Goal: Information Seeking & Learning: Find specific fact

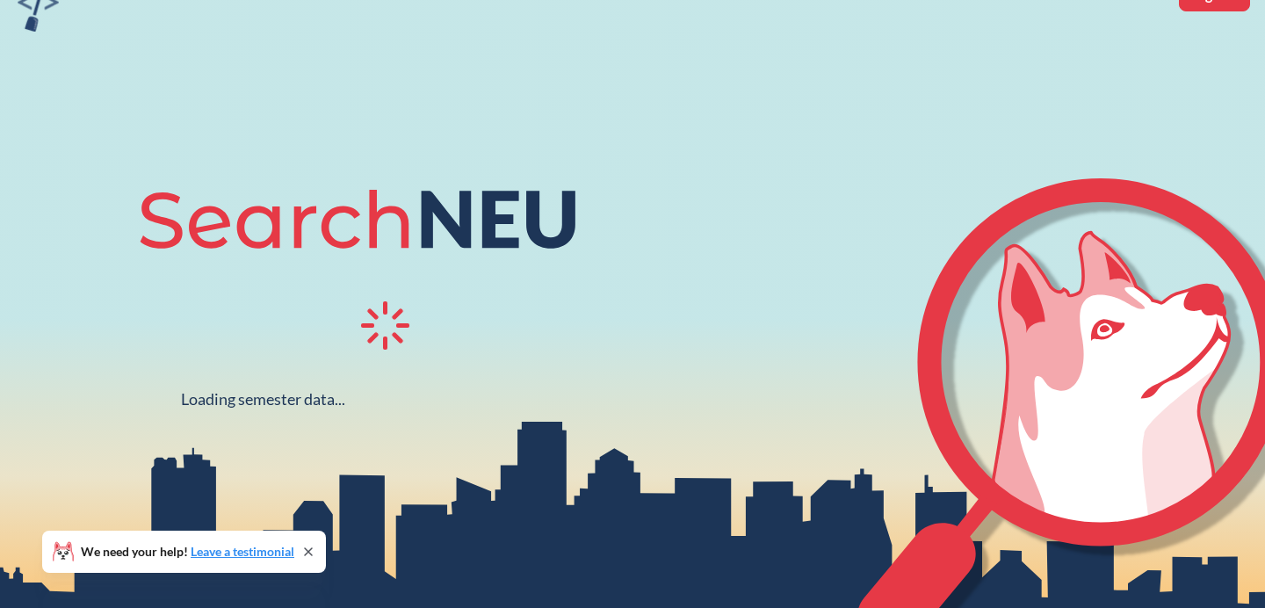
scroll to position [110, 0]
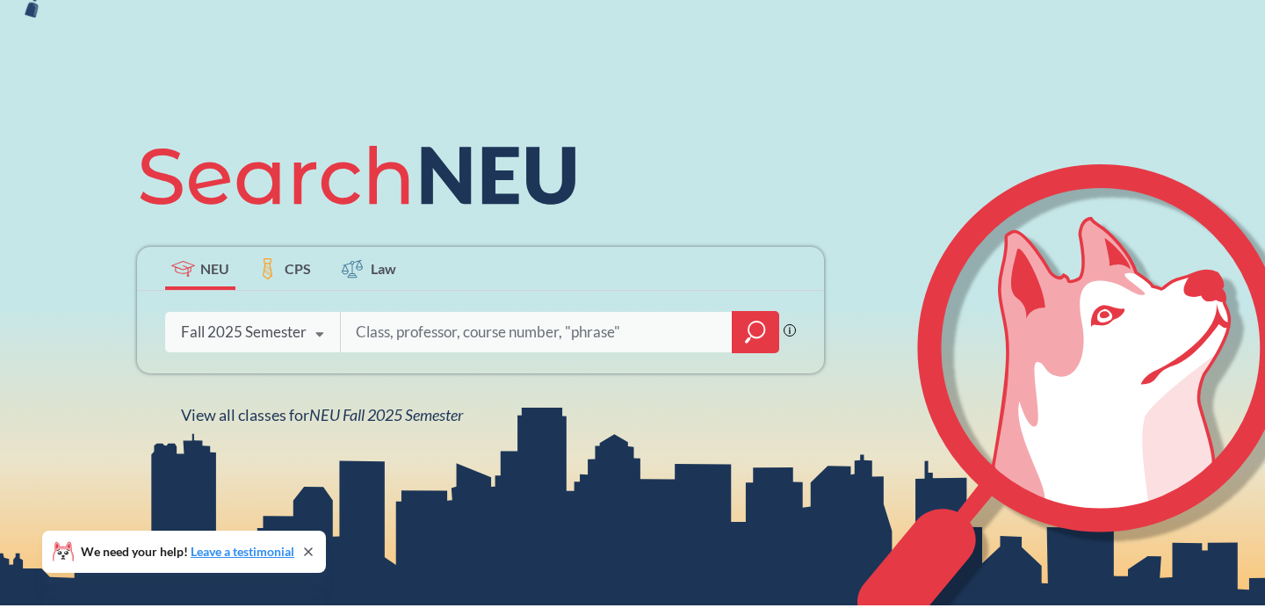
click at [300, 326] on div "Fall 2025 Semester" at bounding box center [244, 331] width 126 height 19
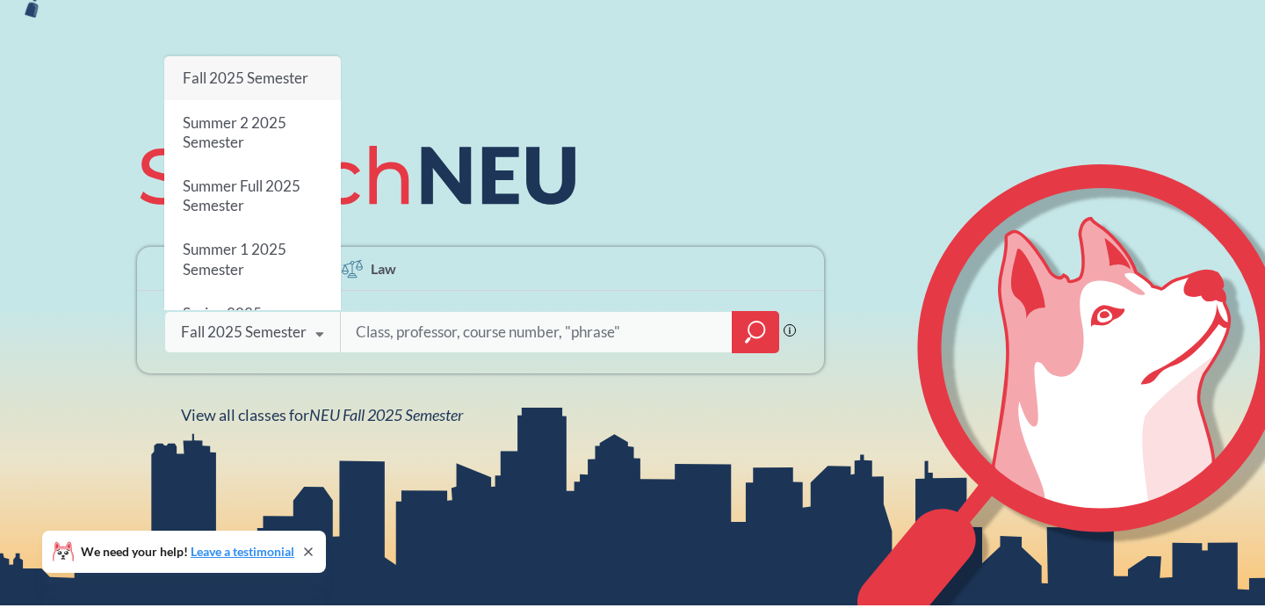
click at [420, 337] on input "search" at bounding box center [536, 332] width 365 height 37
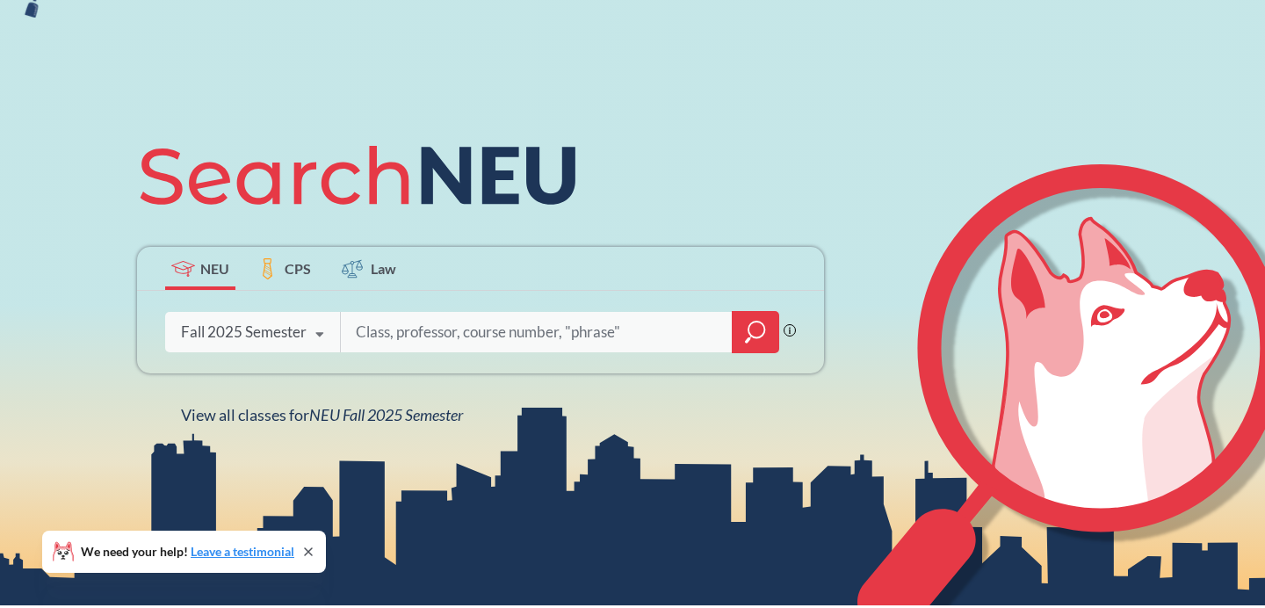
click at [462, 337] on input "search" at bounding box center [536, 332] width 365 height 37
click at [437, 326] on input "search" at bounding box center [536, 332] width 365 height 37
type input "math 4570"
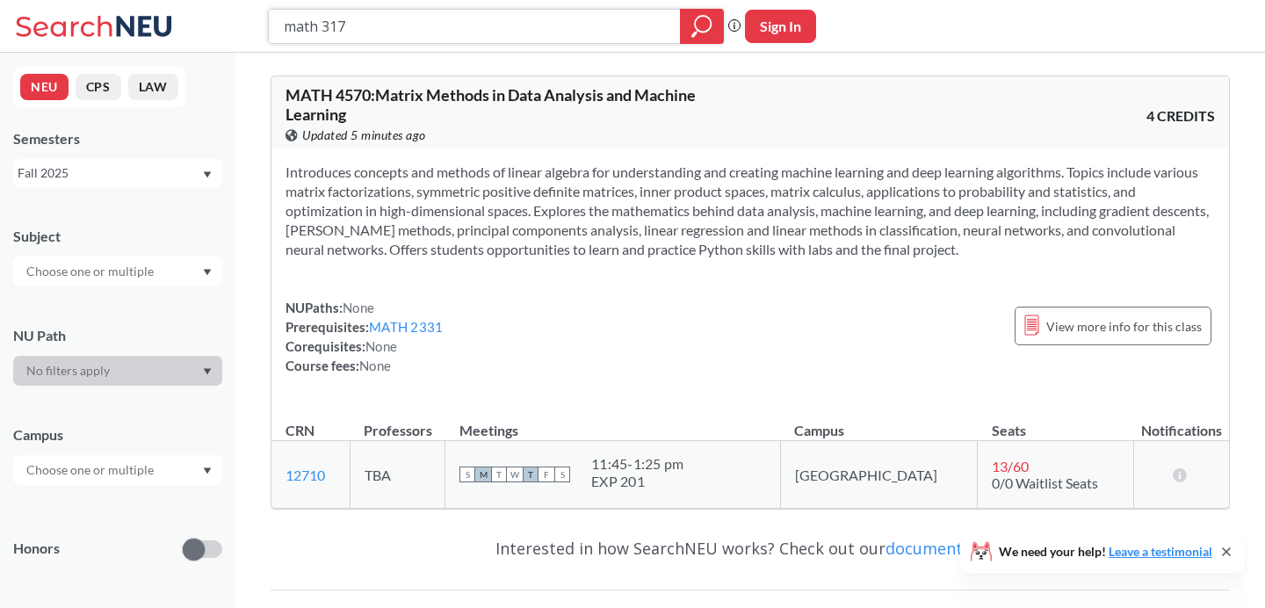
type input "math 3175"
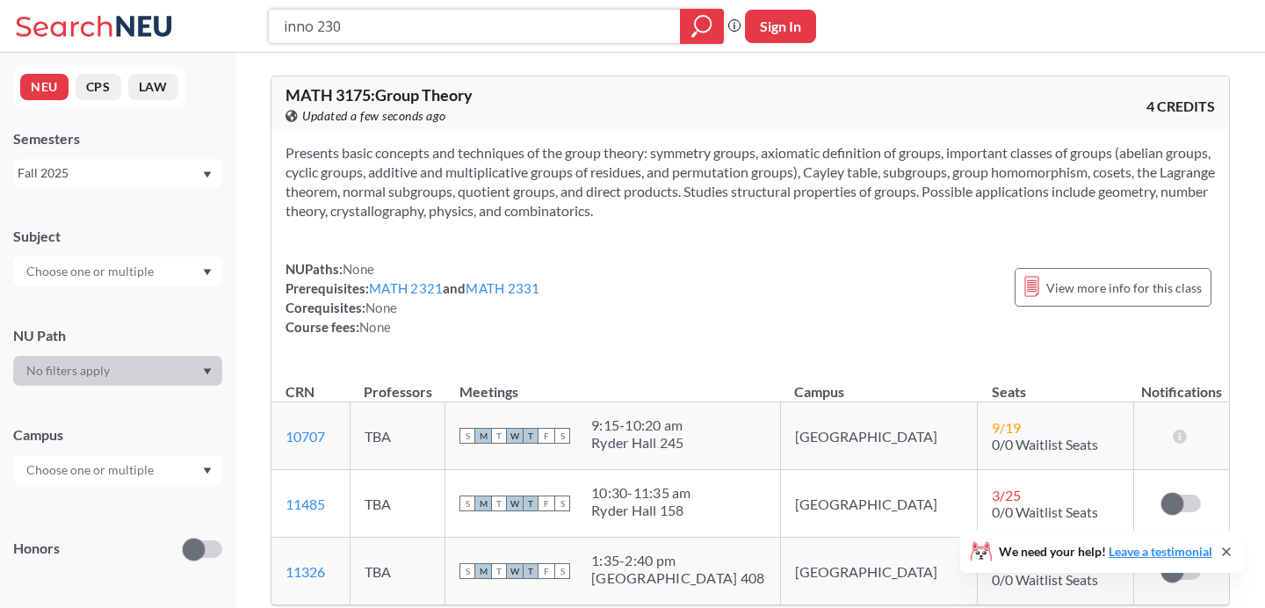
type input "inno 2301"
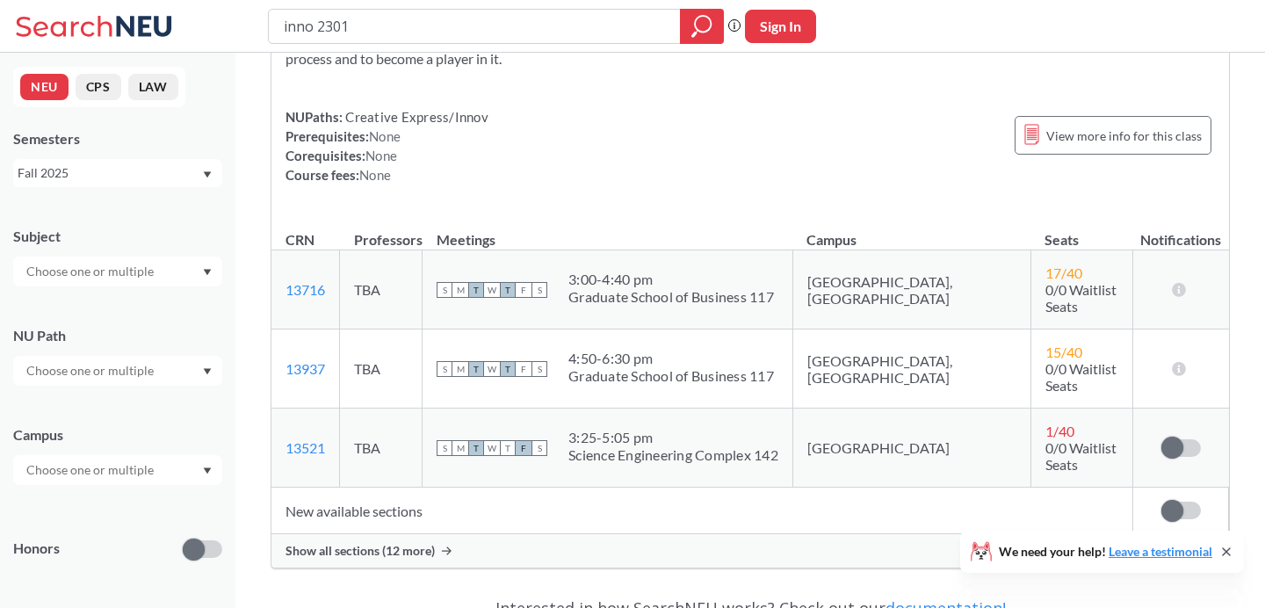
scroll to position [155, 0]
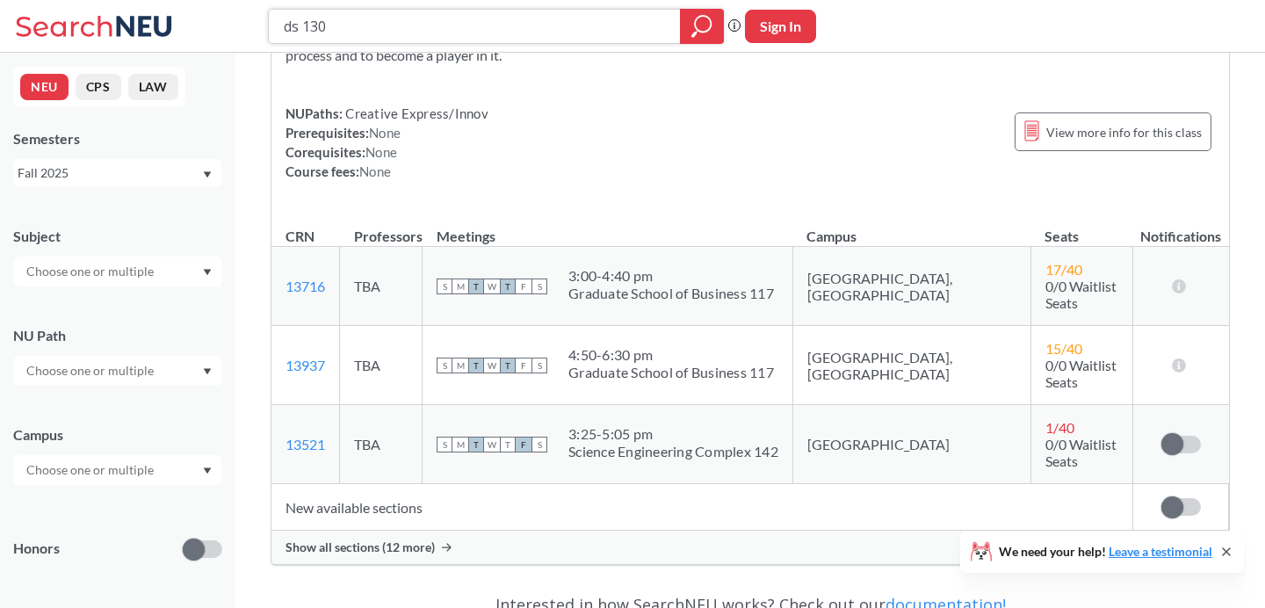
type input "ds 1300"
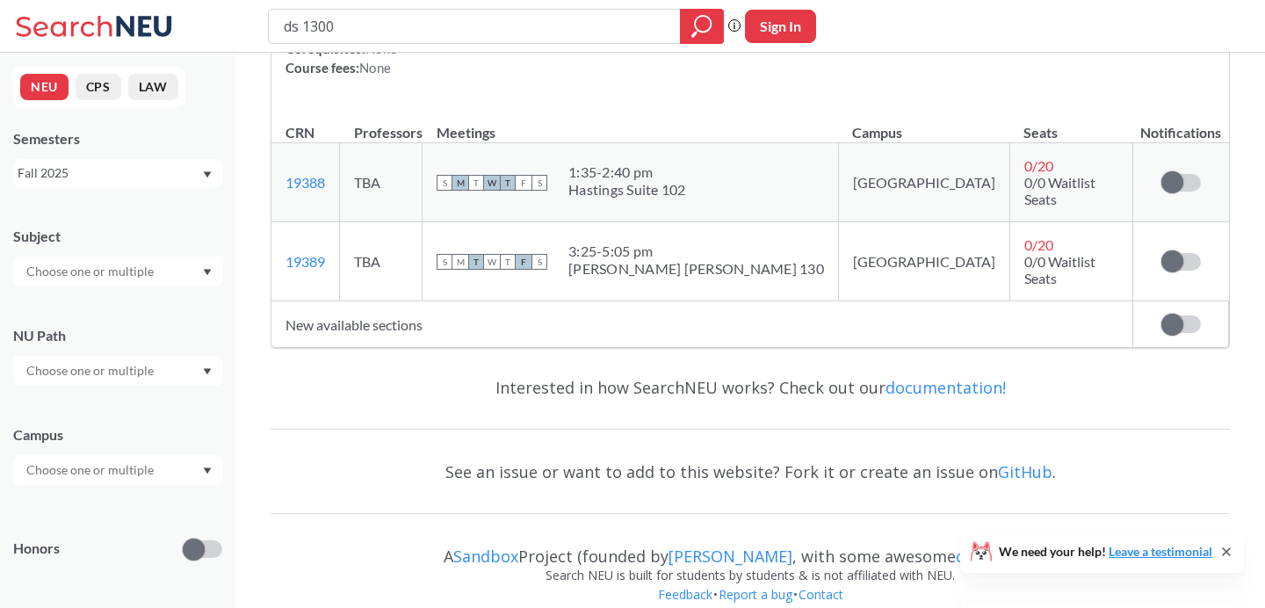
scroll to position [295, 0]
type input "cs"
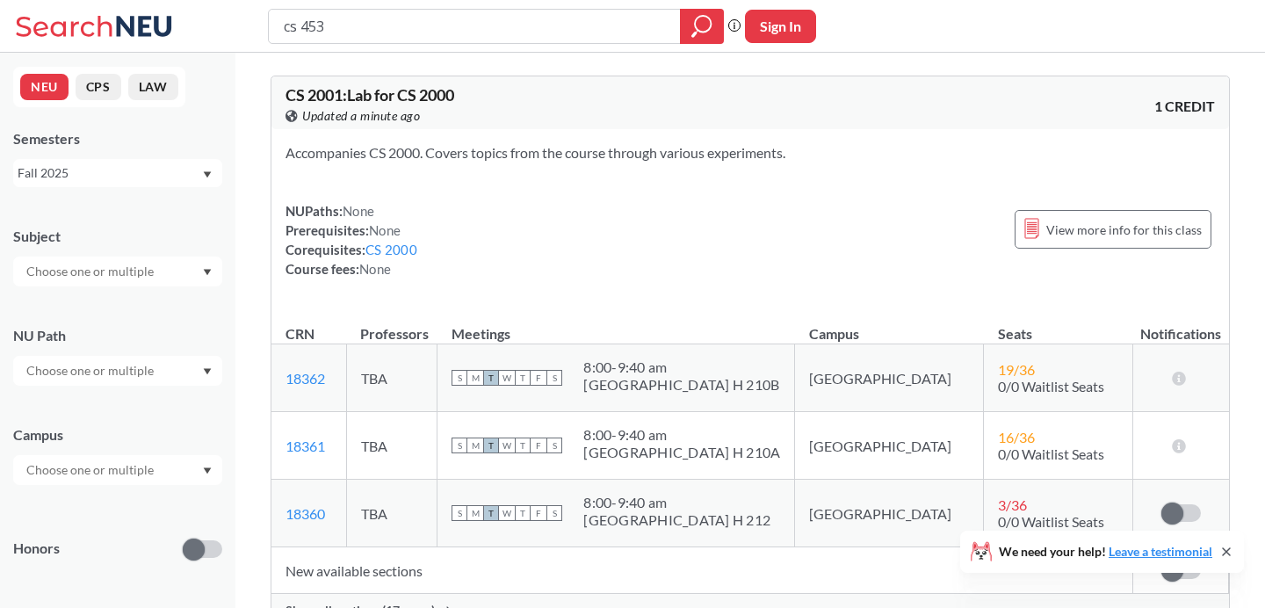
type input "cs 4530"
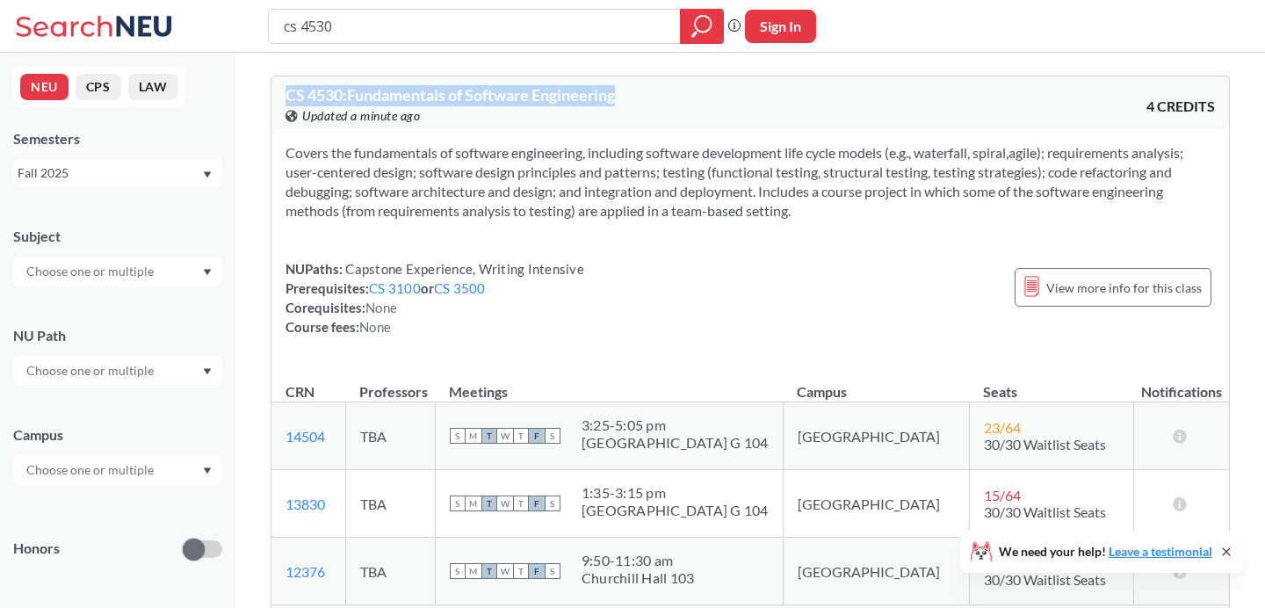
drag, startPoint x: 678, startPoint y: 104, endPoint x: 241, endPoint y: 61, distance: 439.5
click at [240, 61] on div "CS 4530 : Fundamentals of Software Engineering View this course on Banner. Upda…" at bounding box center [749, 488] width 1029 height 870
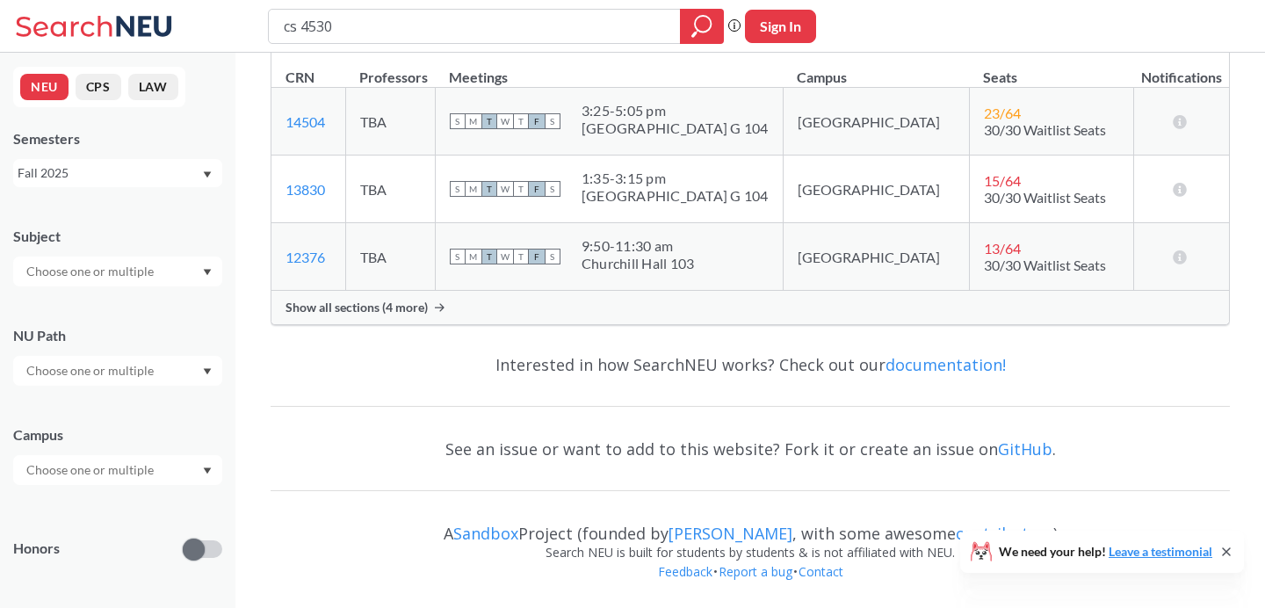
copy span "CS 4530 : Fundamentals of Software Engineering"
